Goal: Navigation & Orientation: Find specific page/section

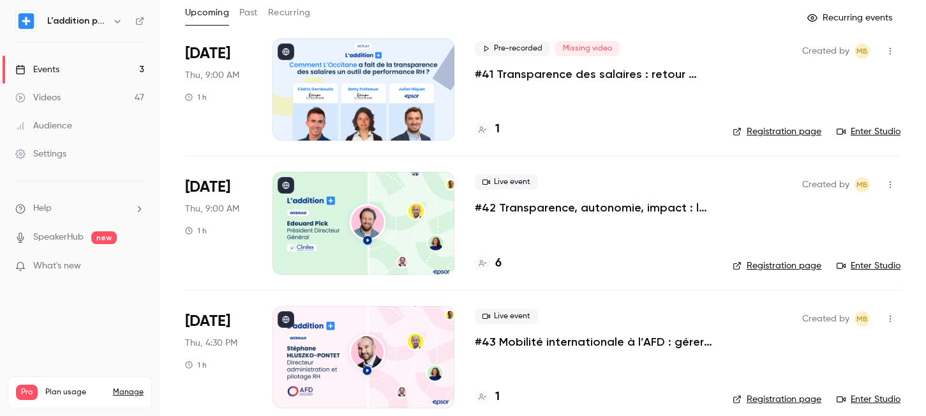
scroll to position [87, 0]
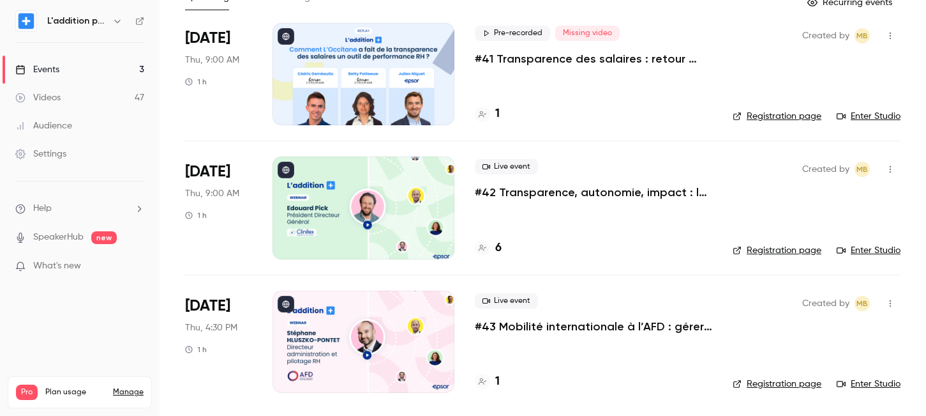
click at [109, 73] on link "Events 3" at bounding box center [80, 70] width 160 height 28
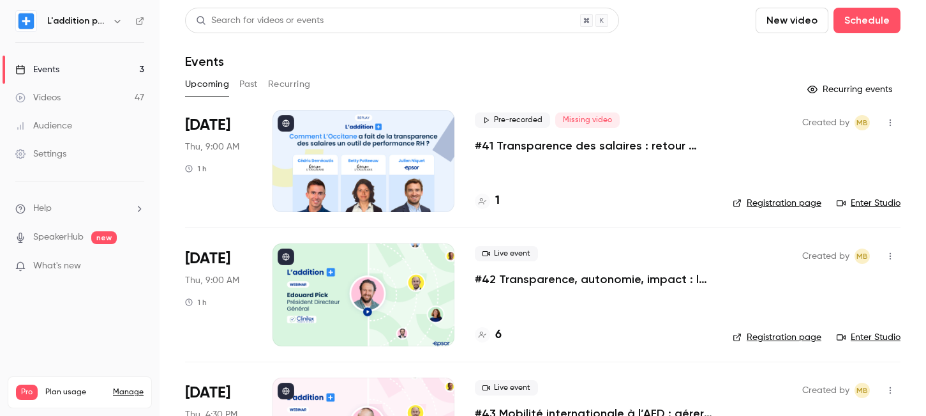
click at [101, 100] on link "Videos 47" at bounding box center [80, 98] width 160 height 28
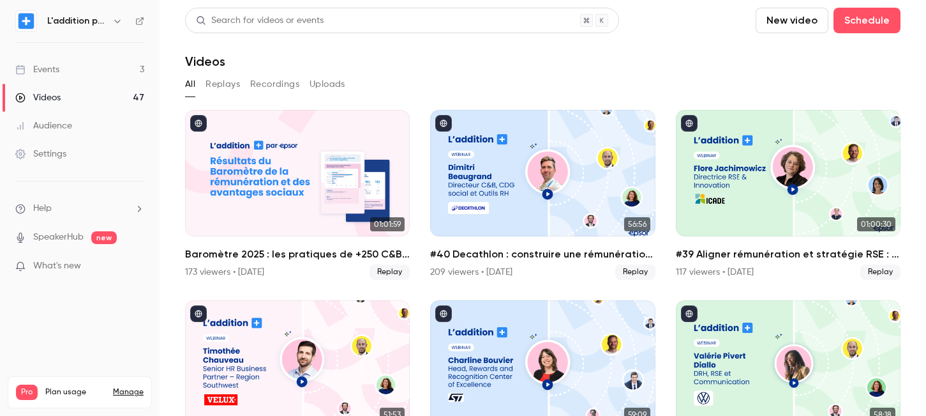
click at [95, 64] on link "Events 3" at bounding box center [80, 70] width 160 height 28
